Goal: Information Seeking & Learning: Find specific fact

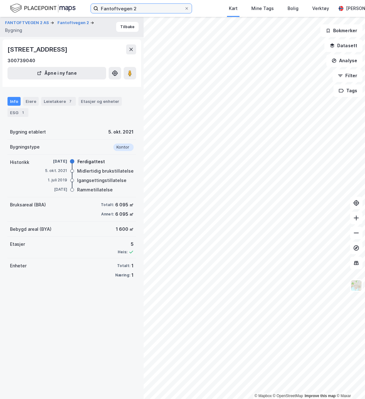
click at [132, 8] on input "Fantoftvegen 2" at bounding box center [141, 8] width 86 height 9
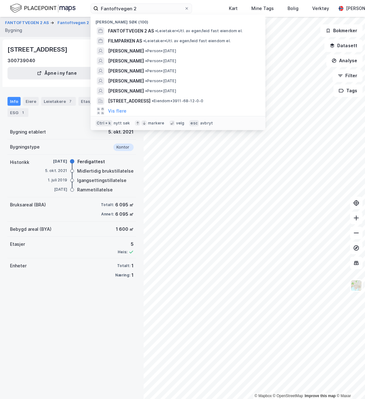
click at [154, 31] on span "FANTOFTVEGEN 2 AS" at bounding box center [131, 31] width 46 height 8
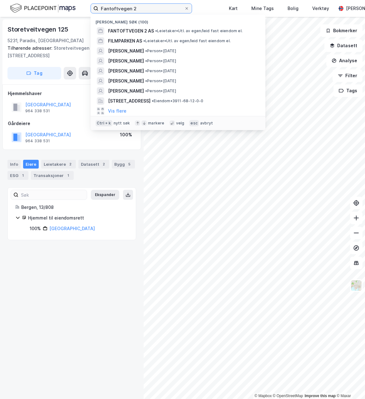
click at [115, 8] on input "Fantoftvegen 2" at bounding box center [141, 8] width 86 height 9
click at [146, 32] on span "FANTOFTVEGEN 2 AS" at bounding box center [131, 31] width 46 height 8
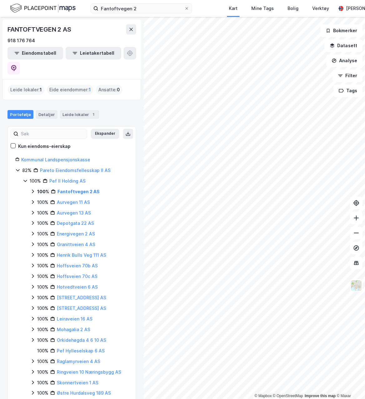
click at [44, 29] on div "FANTOFTVEGEN 2 AS" at bounding box center [40, 29] width 65 height 10
click at [40, 6] on img at bounding box center [43, 8] width 66 height 11
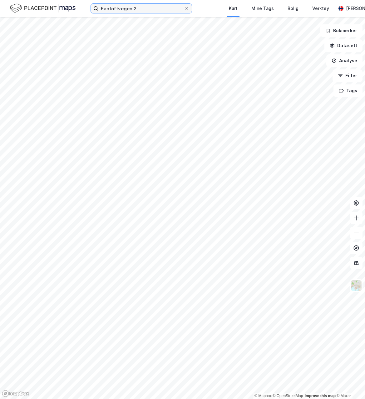
click at [120, 11] on input "Fantoftvegen 2" at bounding box center [141, 8] width 86 height 9
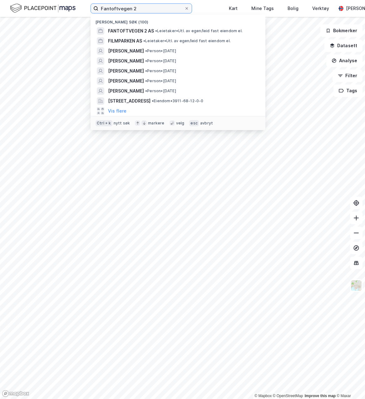
click at [144, 9] on input "Fantoftvegen 2" at bounding box center [141, 8] width 86 height 9
paste input "984 024 290"
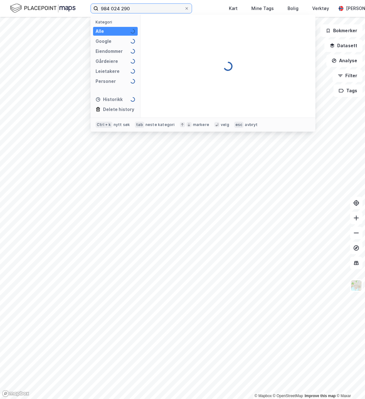
click at [144, 9] on input "984 024 290" at bounding box center [141, 8] width 86 height 9
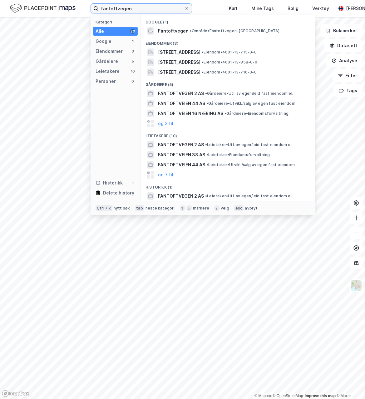
type input "fantoftvegen"
click at [202, 91] on span "FANTOFTVEGEN 2 AS" at bounding box center [181, 94] width 46 height 8
